Goal: Task Accomplishment & Management: Use online tool/utility

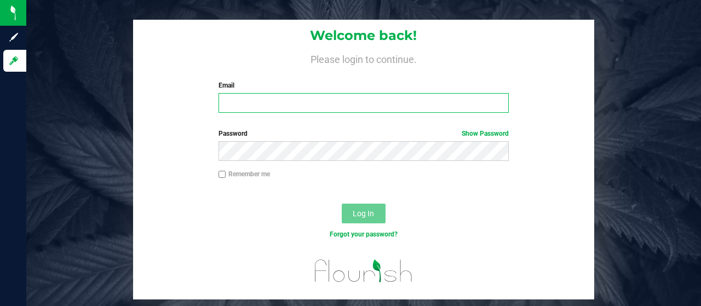
click at [314, 107] on input "Email" at bounding box center [364, 103] width 291 height 20
type input "[EMAIL_ADDRESS][DOMAIN_NAME]"
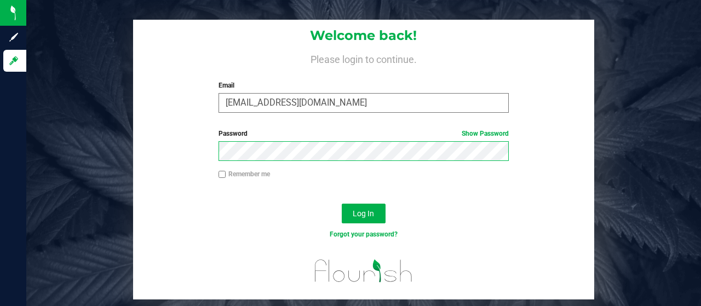
click at [342, 204] on button "Log In" at bounding box center [364, 214] width 44 height 20
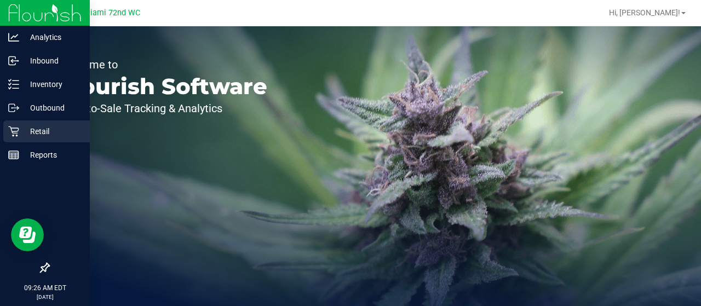
click at [71, 132] on p "Retail" at bounding box center [52, 131] width 66 height 13
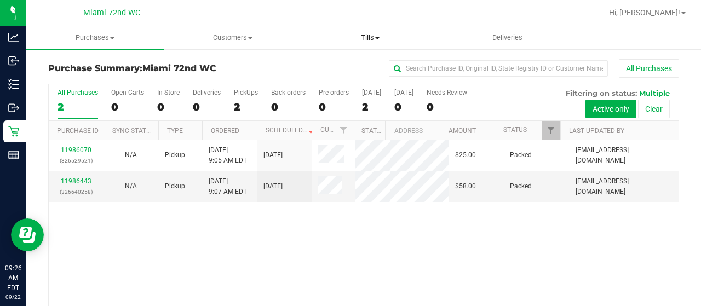
click at [367, 33] on span "Tills" at bounding box center [370, 38] width 136 height 10
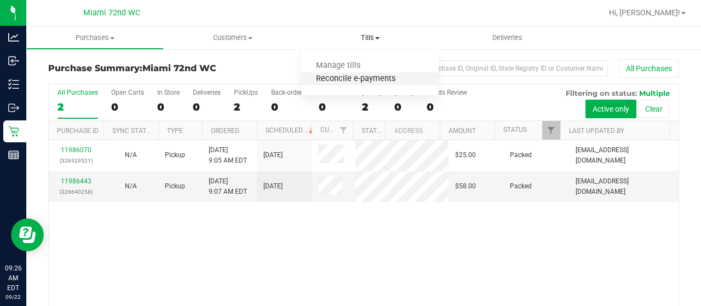
click at [343, 76] on span "Reconcile e-payments" at bounding box center [355, 79] width 109 height 9
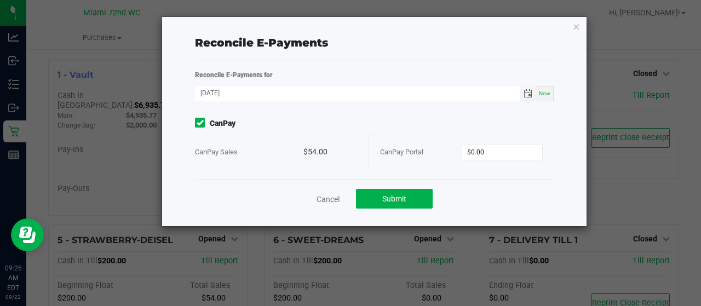
click at [529, 96] on span "Toggle calendar" at bounding box center [528, 93] width 9 height 9
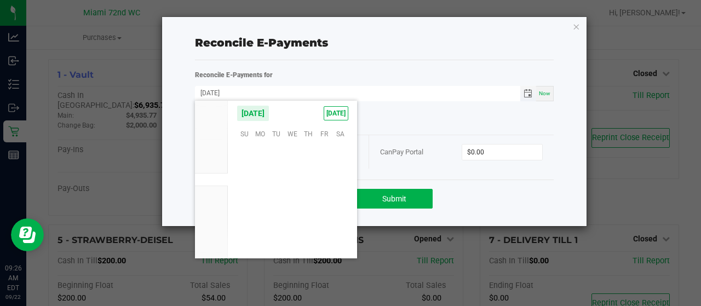
scroll to position [177735, 0]
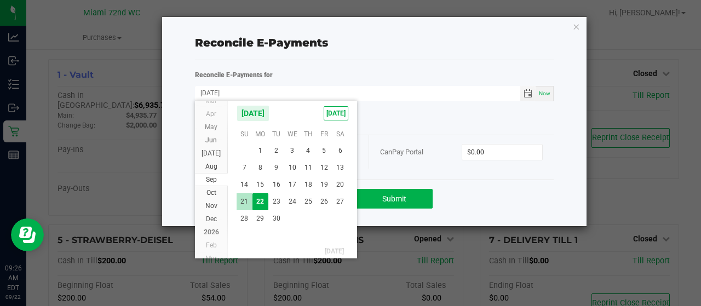
click at [243, 204] on span "21" at bounding box center [245, 201] width 16 height 17
type input "[DATE]"
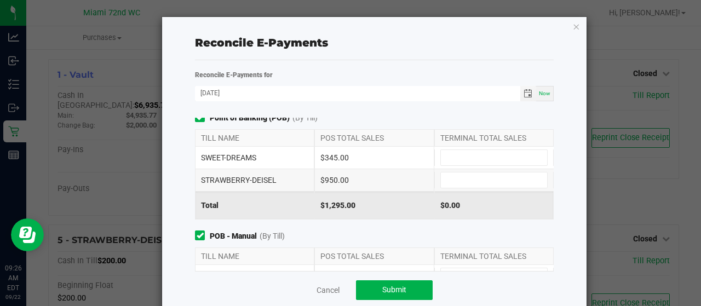
scroll to position [4, 0]
click at [486, 157] on input at bounding box center [494, 158] width 106 height 15
type input "$345.00"
type input "$950.00"
click at [543, 178] on div "TILL NAME POS TOTAL SALES TERMINAL TOTAL SALES SWEET-DREAMS $345.00 $345.00 STR…" at bounding box center [374, 175] width 375 height 90
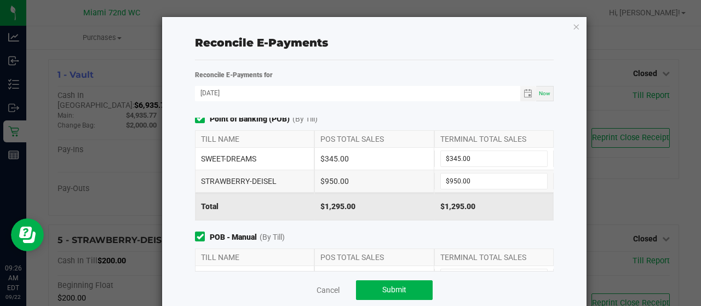
scroll to position [59, 0]
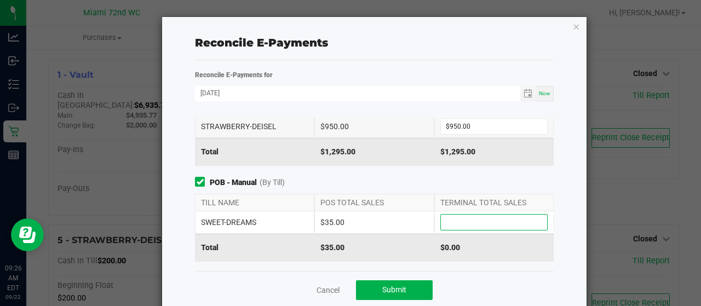
click at [494, 219] on input at bounding box center [494, 222] width 106 height 15
type input "$35.00"
click at [537, 282] on div "Cancel Submit" at bounding box center [374, 290] width 359 height 38
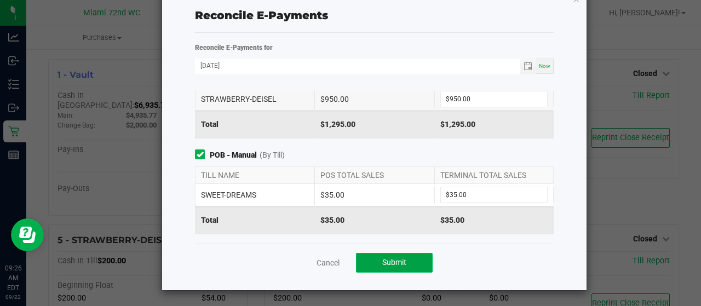
click at [383, 261] on span "Submit" at bounding box center [395, 262] width 24 height 9
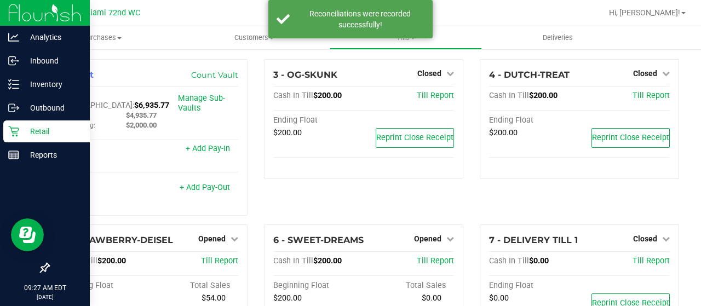
click at [45, 139] on div "Retail" at bounding box center [46, 132] width 87 height 22
